Goal: Task Accomplishment & Management: Manage account settings

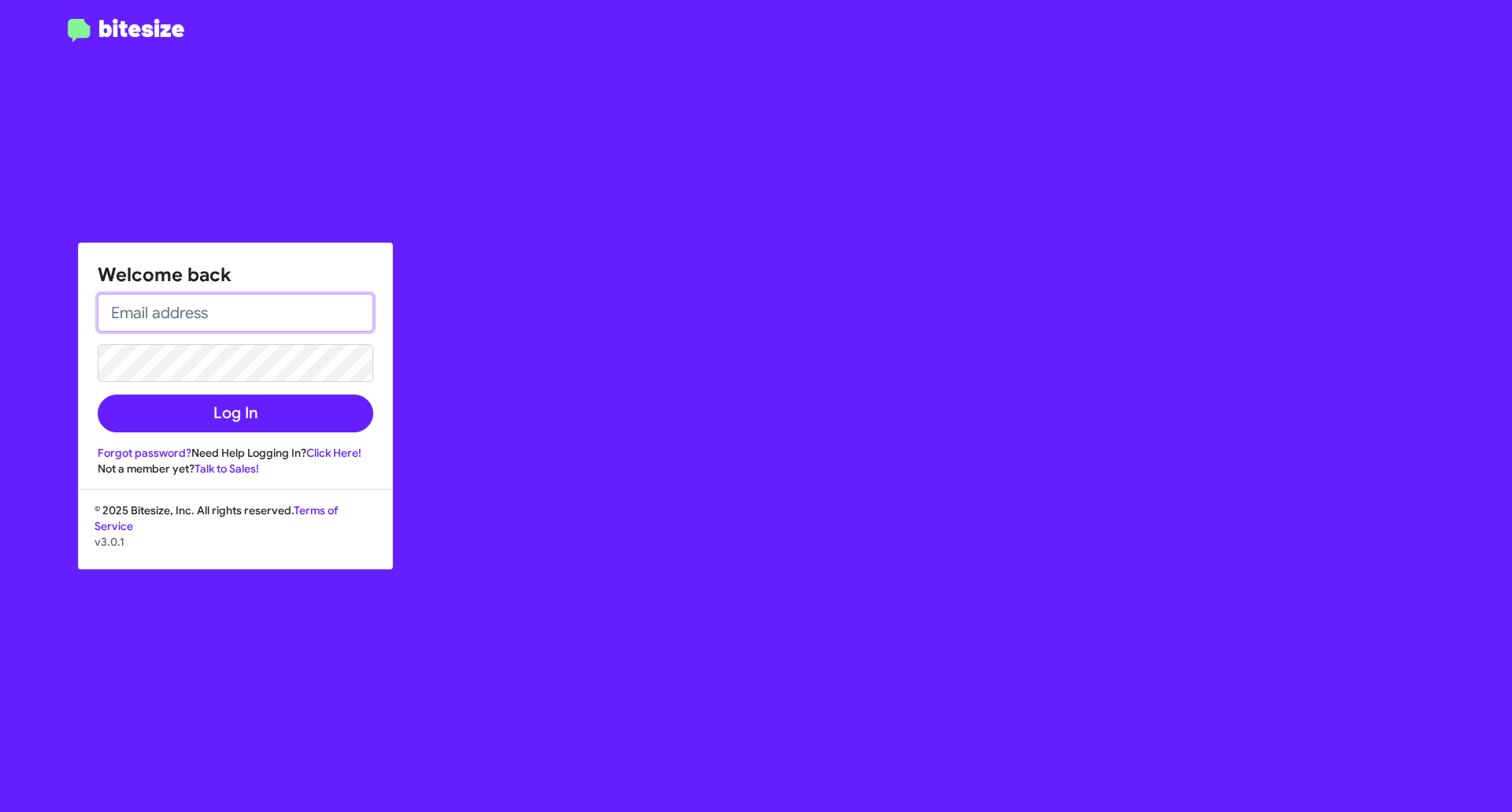
click at [238, 302] on input "email" at bounding box center [236, 312] width 276 height 37
type input "[EMAIL_ADDRESS][DOMAIN_NAME]"
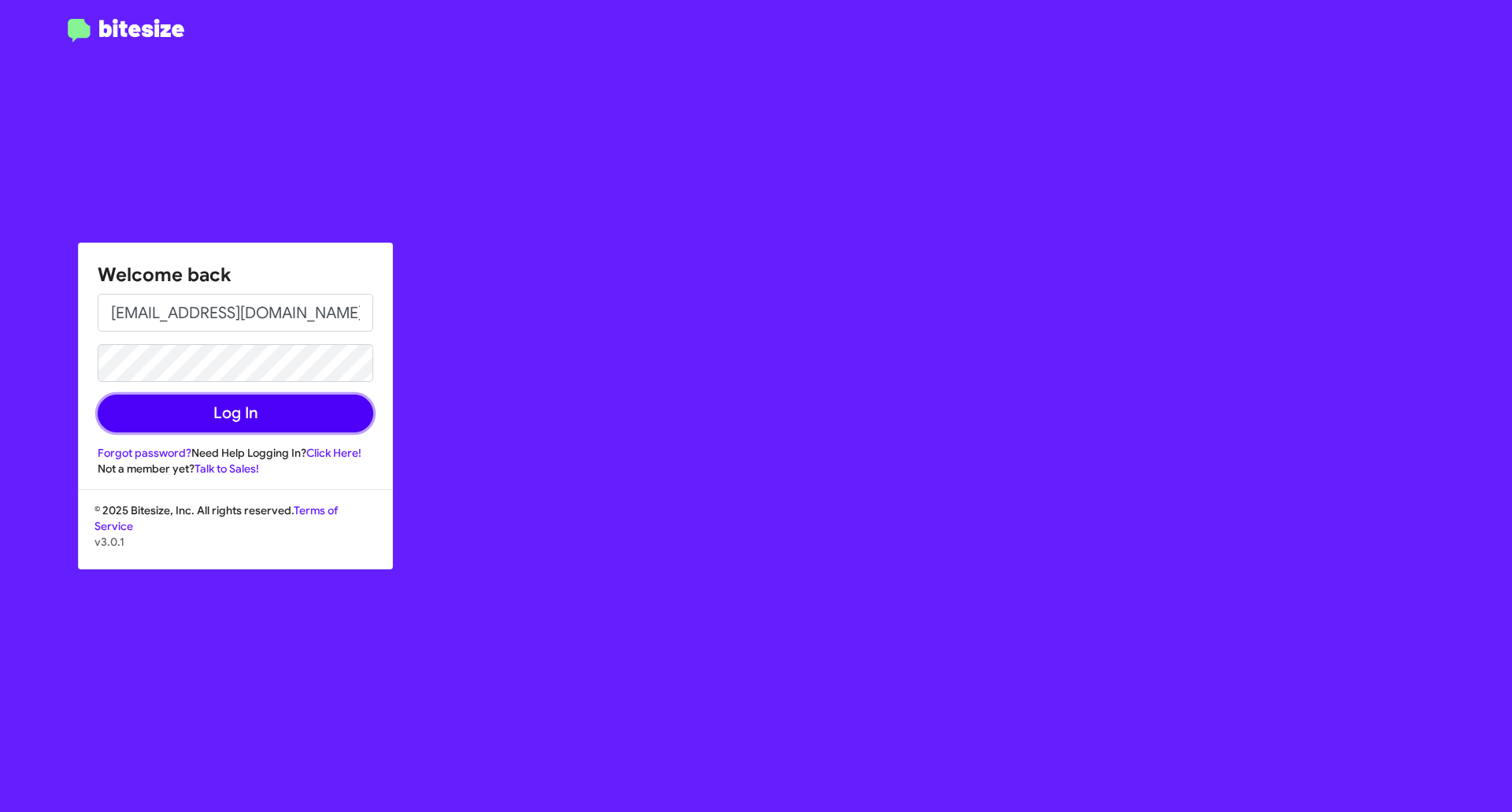
click at [251, 412] on button "Log In" at bounding box center [236, 414] width 276 height 37
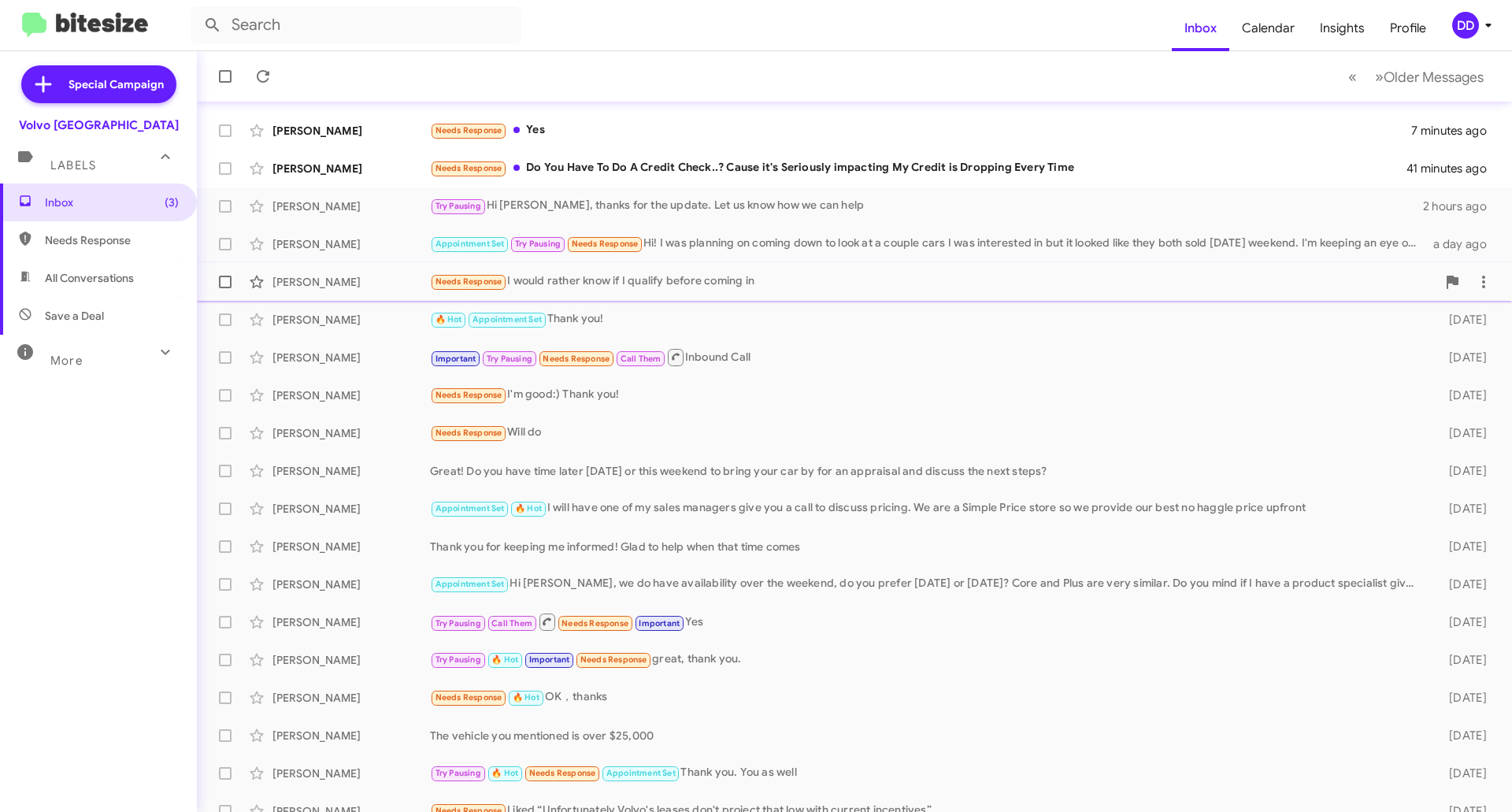
scroll to position [87, 0]
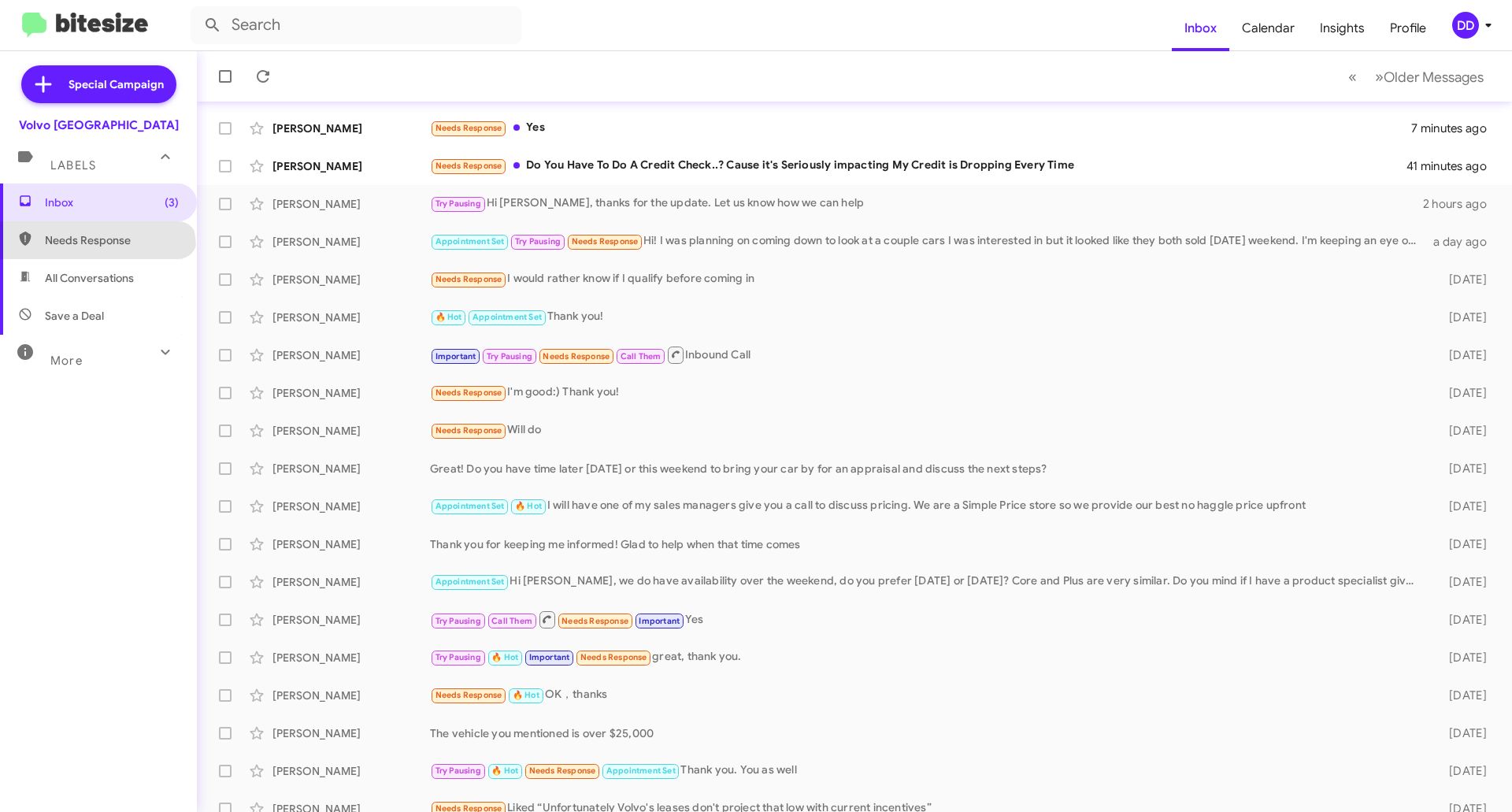
click at [96, 249] on span "Needs Response" at bounding box center [98, 240] width 197 height 37
type input "in:needs-response"
